Goal: Information Seeking & Learning: Learn about a topic

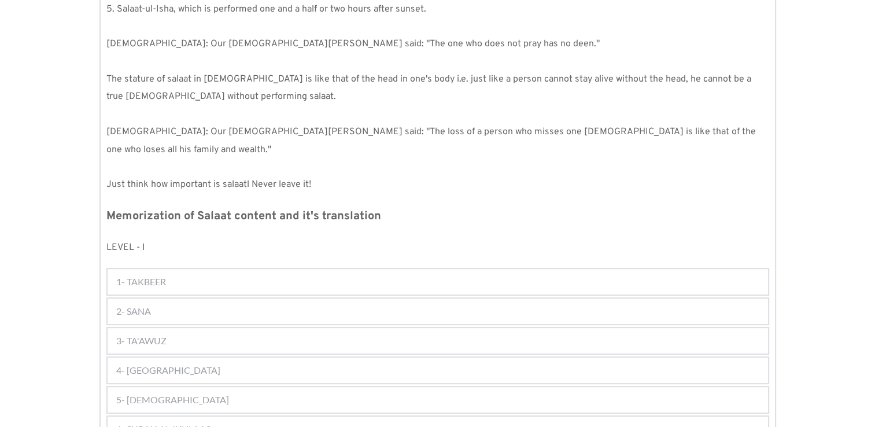
scroll to position [431, 0]
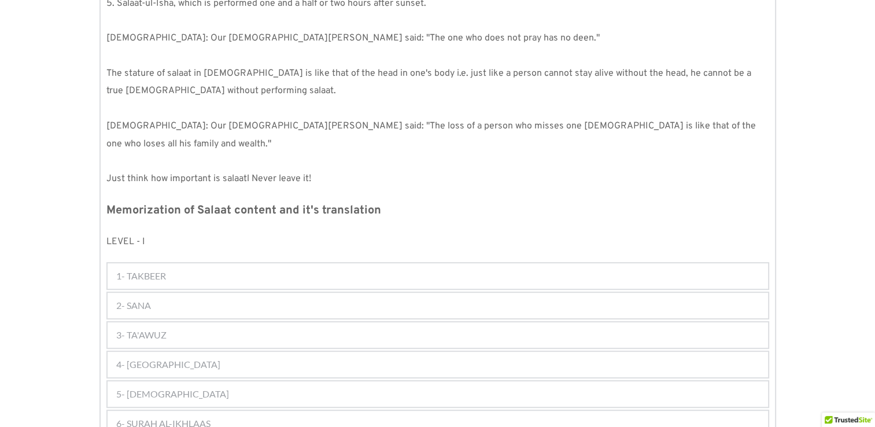
click at [409, 267] on div "1- TAKBEER" at bounding box center [438, 275] width 660 height 25
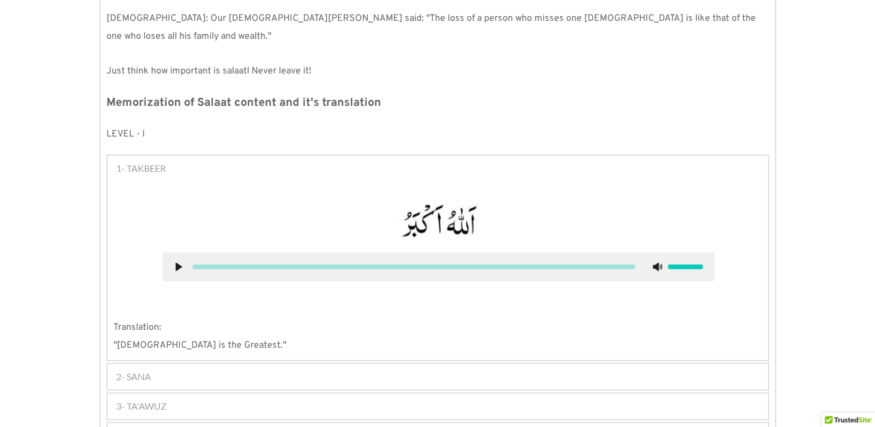
scroll to position [540, 0]
click at [170, 363] on div "2- SANA" at bounding box center [438, 375] width 660 height 25
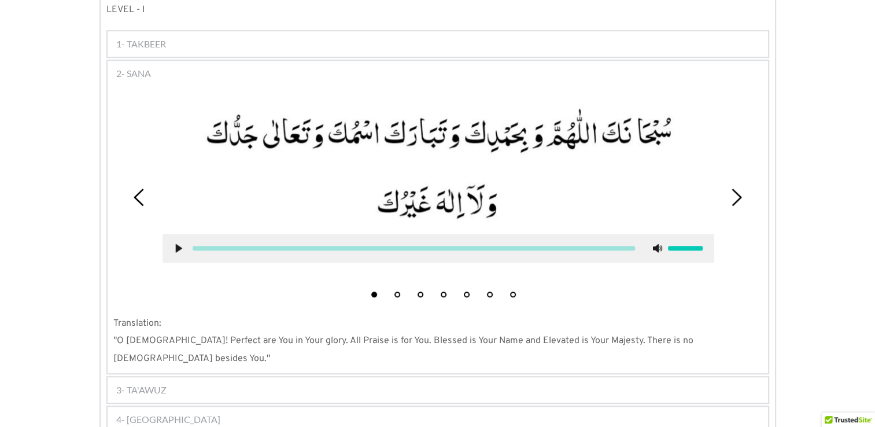
scroll to position [671, 0]
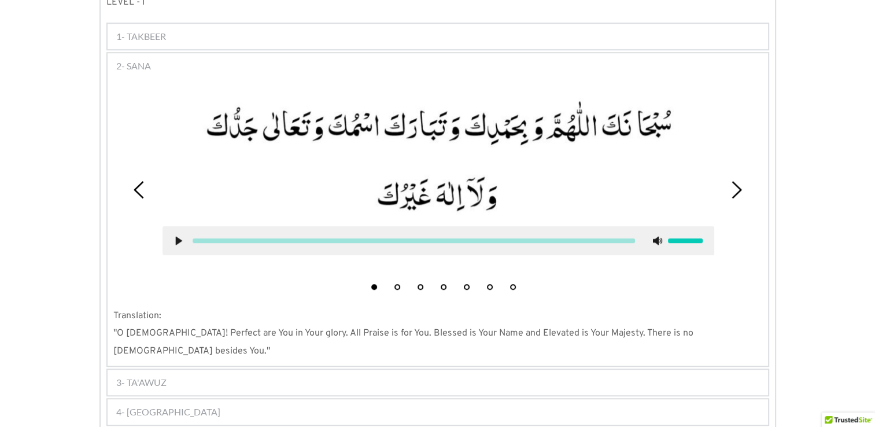
click at [6, 408] on div "Kalimas Duas Suras [DEMOGRAPHIC_DATA] 1 [DEMOGRAPHIC_DATA] 2 Salaat 3 Miscellen…" at bounding box center [437, 260] width 875 height 1465
click at [404, 83] on div at bounding box center [438, 182] width 568 height 198
click at [21, 399] on div "Kalimas Duas Suras [DEMOGRAPHIC_DATA] 1 [DEMOGRAPHIC_DATA] 2 Salaat 3 Miscellen…" at bounding box center [437, 260] width 875 height 1465
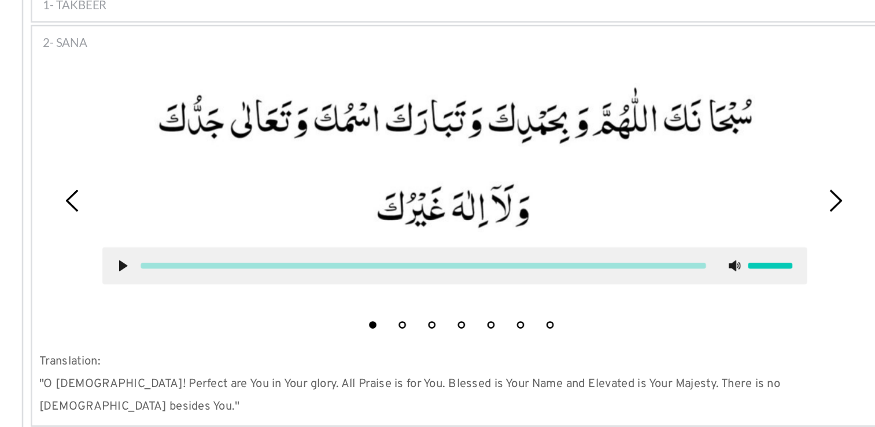
scroll to position [647, 0]
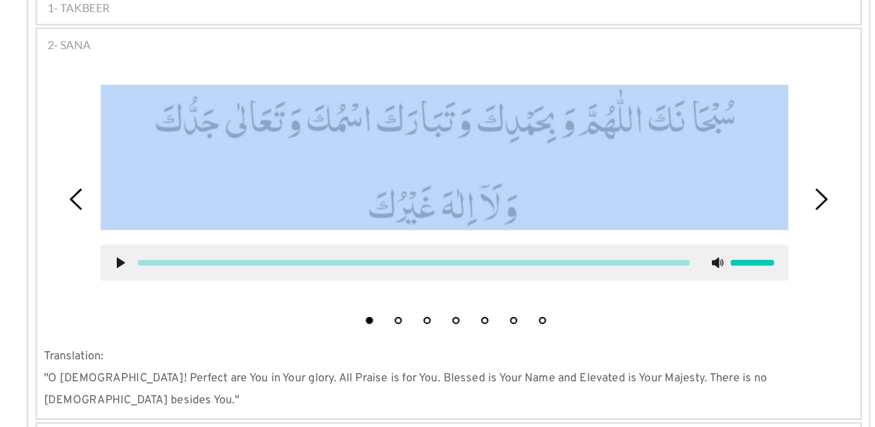
drag, startPoint x: 198, startPoint y: 97, endPoint x: 223, endPoint y: 175, distance: 81.9
click at [223, 175] on div at bounding box center [434, 200] width 569 height 175
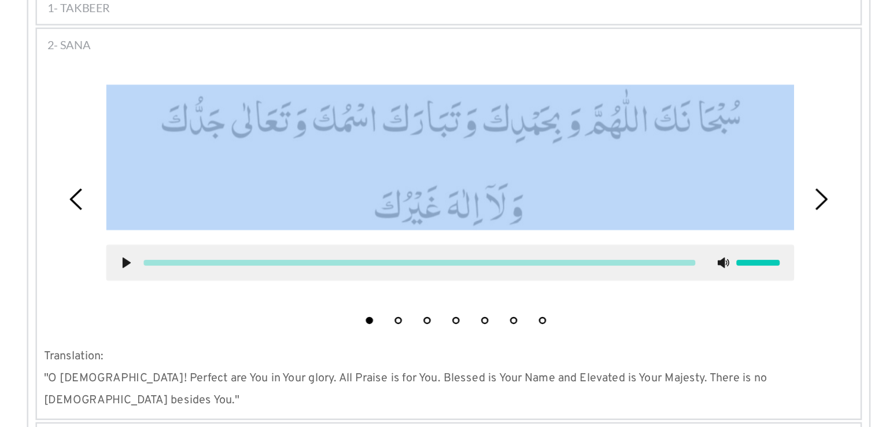
drag, startPoint x: 223, startPoint y: 175, endPoint x: 187, endPoint y: 206, distance: 47.1
click at [187, 206] on picture at bounding box center [439, 179] width 552 height 117
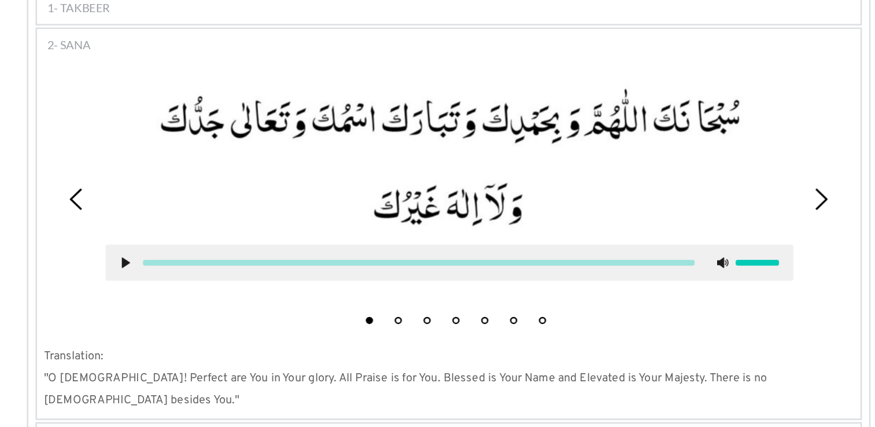
click at [373, 309] on div "1 2 3 4 5 6 7 Translation: "O [DEMOGRAPHIC_DATA]! Perfect are You in Your glory…" at bounding box center [438, 245] width 660 height 288
